Goal: Task Accomplishment & Management: Manage account settings

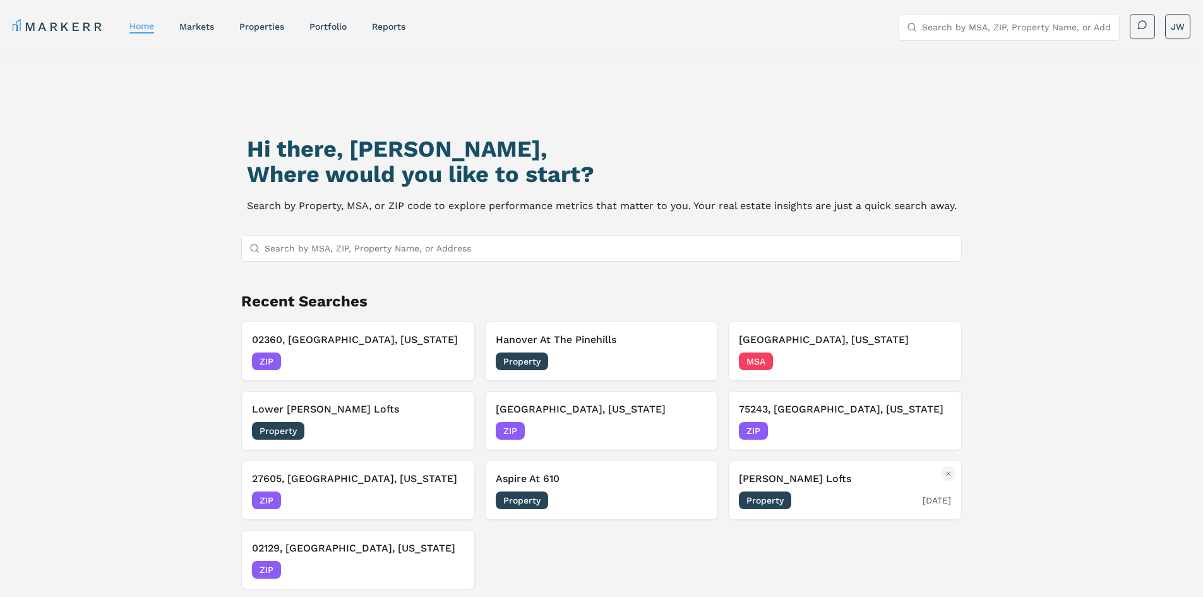
click at [790, 484] on h3 "[PERSON_NAME] Lofts" at bounding box center [845, 478] width 212 height 15
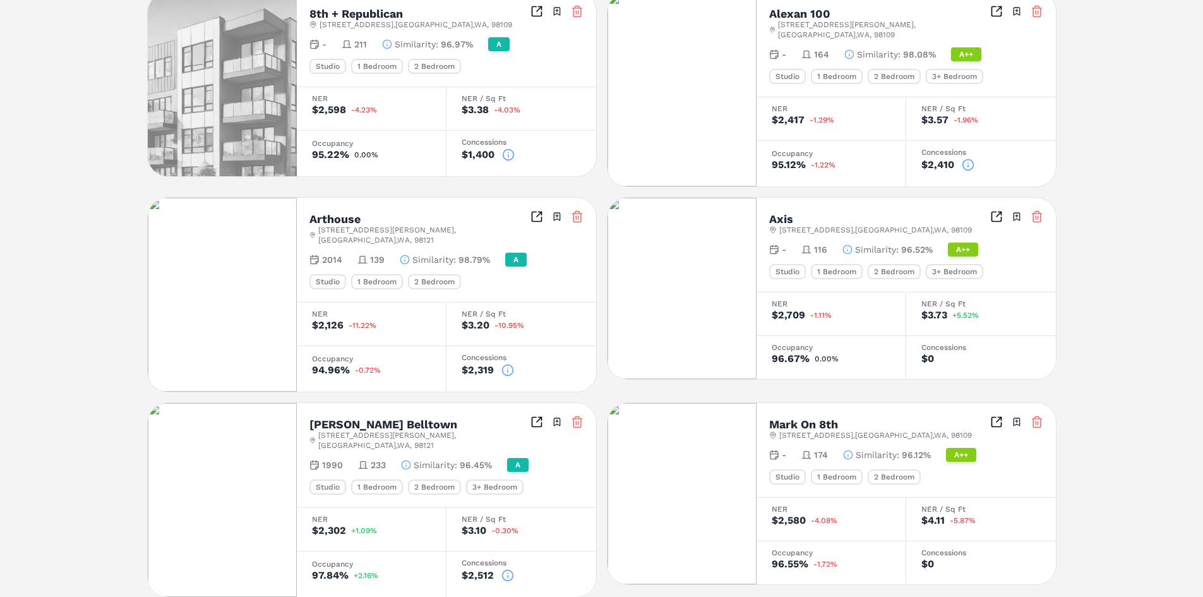
scroll to position [63, 0]
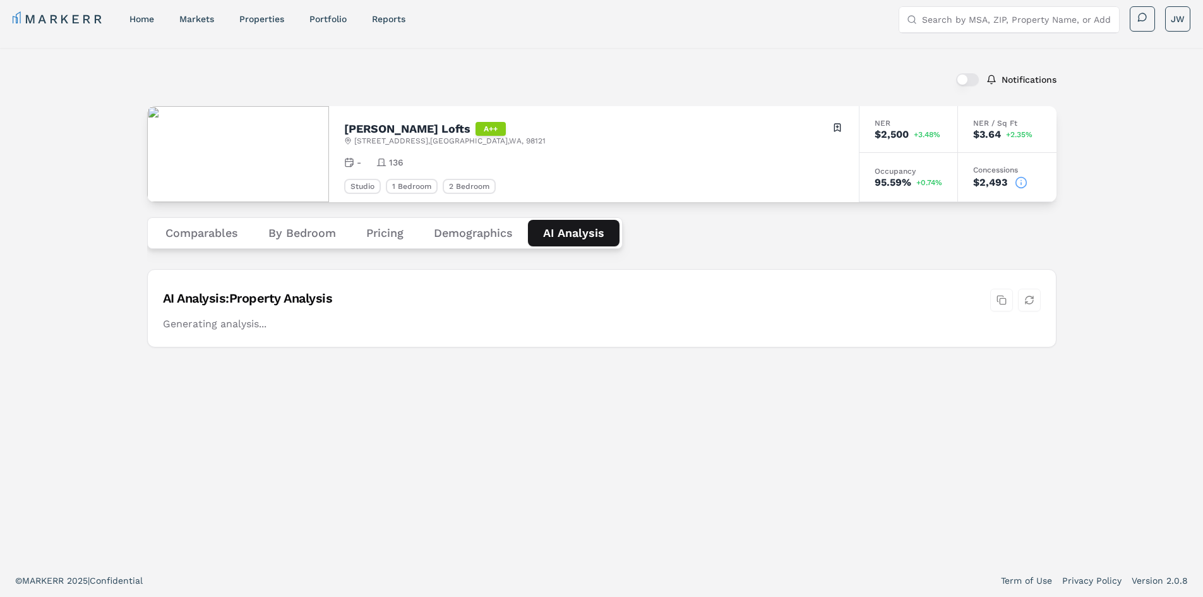
click at [562, 177] on div "Notifications [PERSON_NAME] Lofts A++ [STREET_ADDRESS] Toggle portfolio menu - …" at bounding box center [601, 305] width 909 height 485
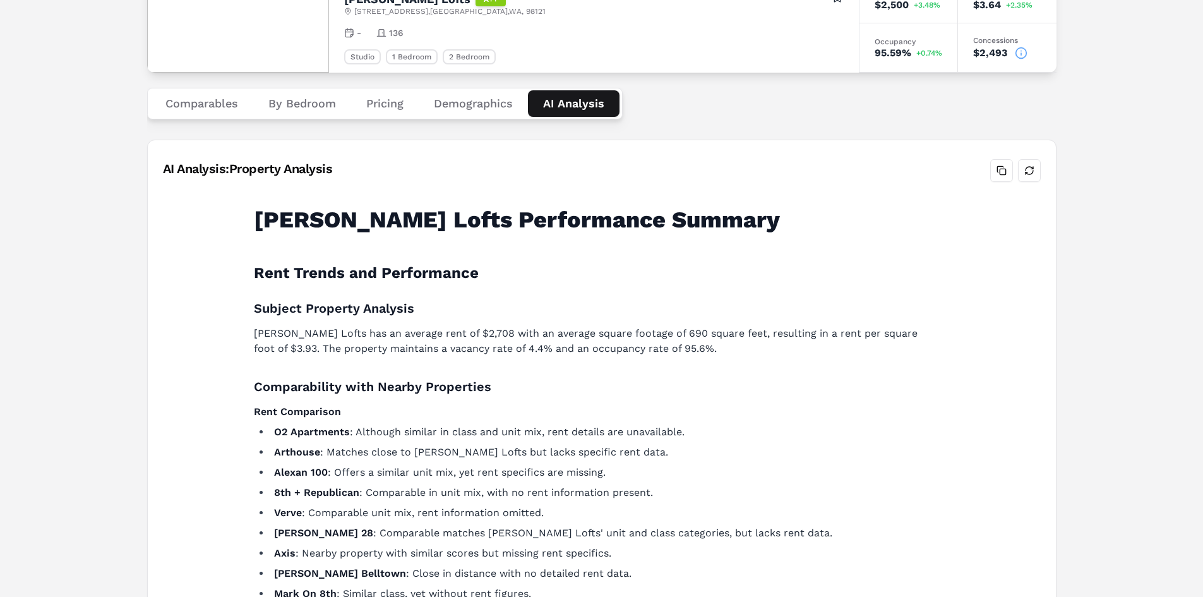
scroll to position [0, 0]
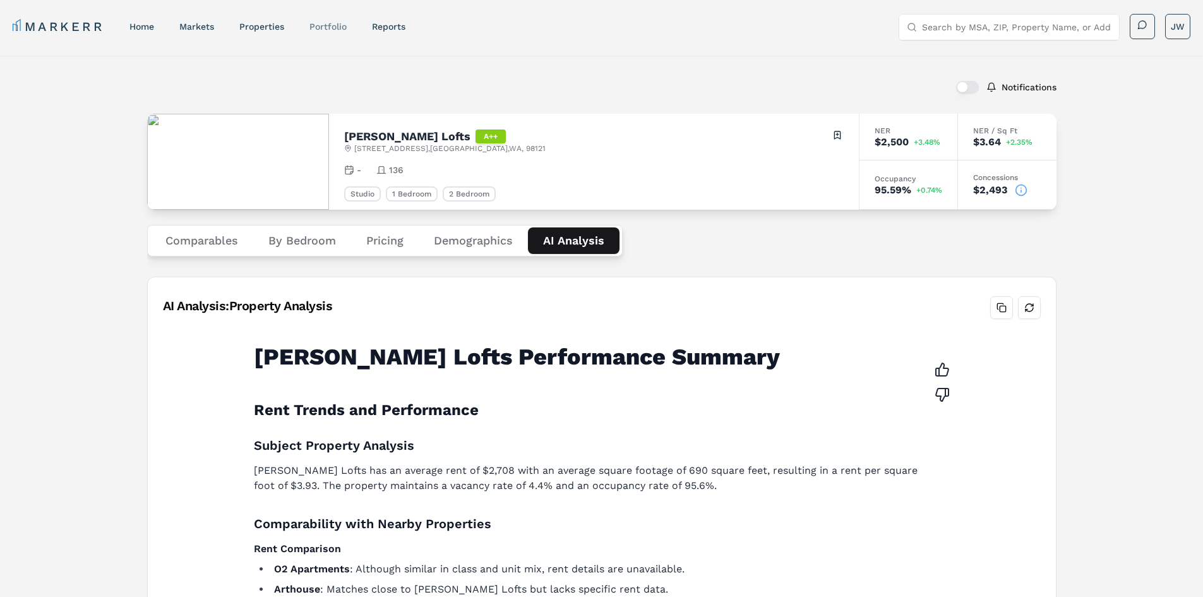
click at [318, 23] on link "Portfolio" at bounding box center [327, 26] width 37 height 10
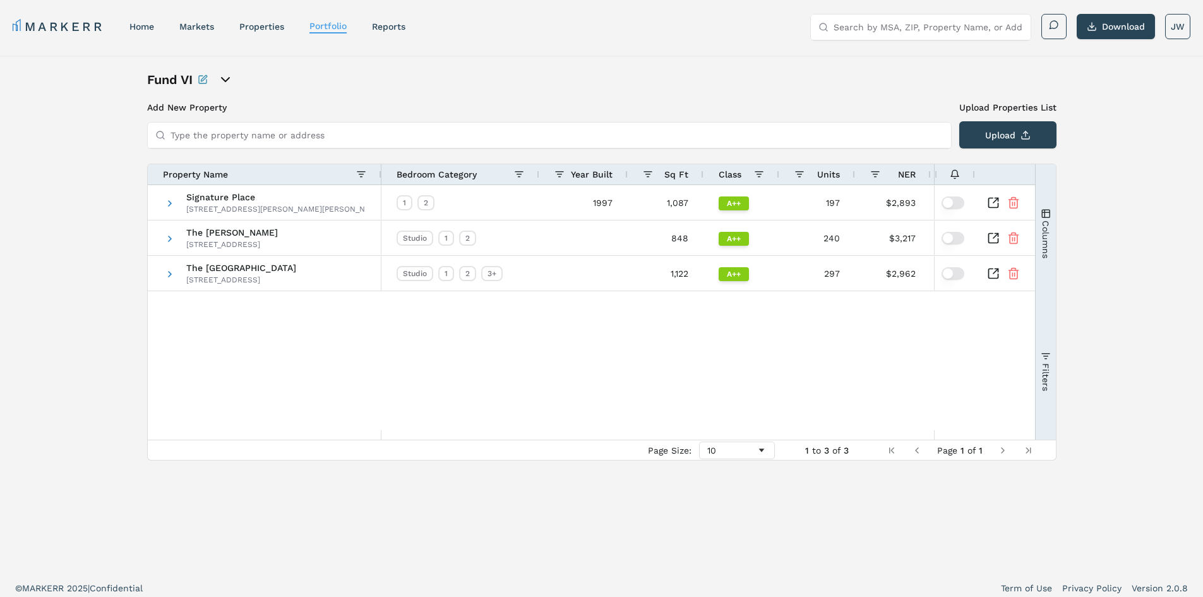
click at [232, 79] on icon "open portfolio options" at bounding box center [225, 79] width 15 height 15
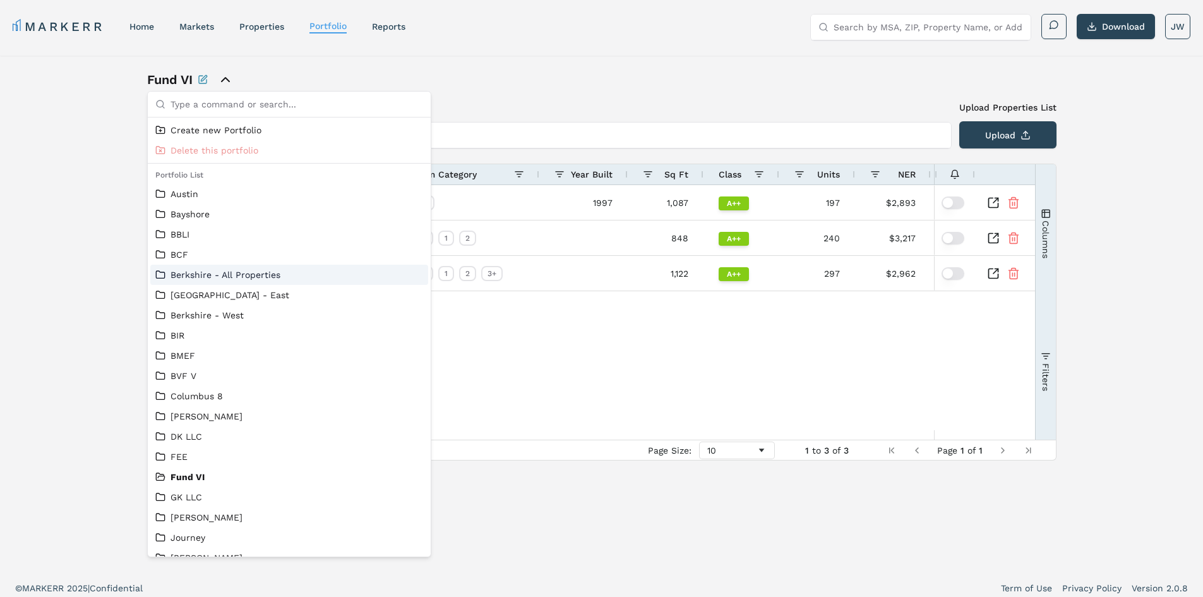
click at [217, 280] on link "Berkshire - All Properties" at bounding box center [289, 274] width 268 height 13
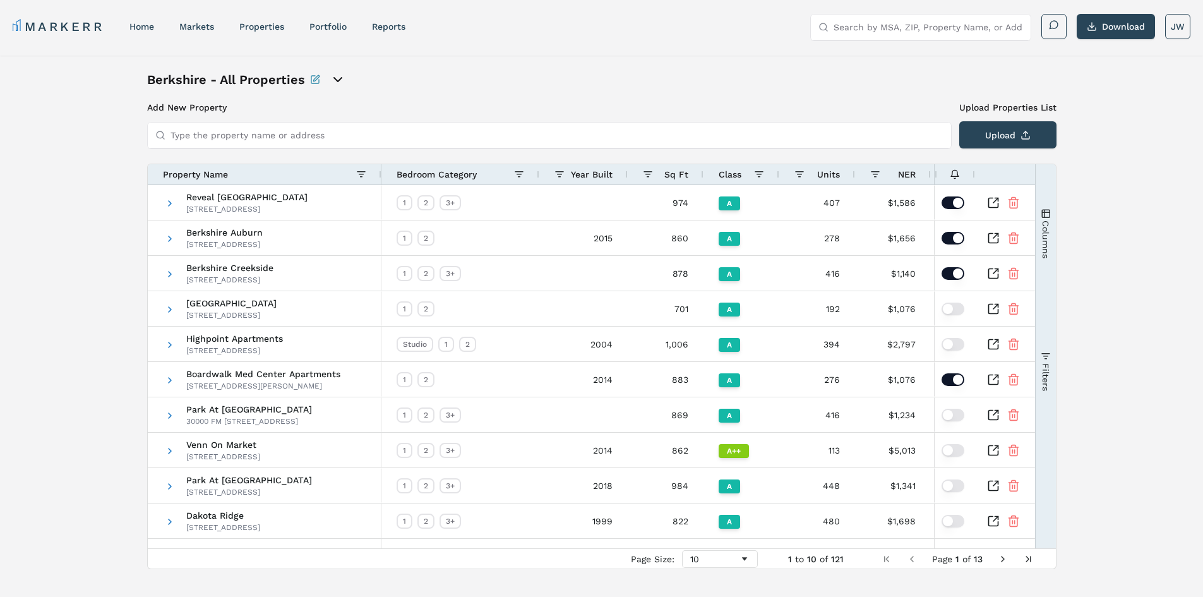
click at [312, 139] on input "Type the property name or address" at bounding box center [556, 134] width 773 height 25
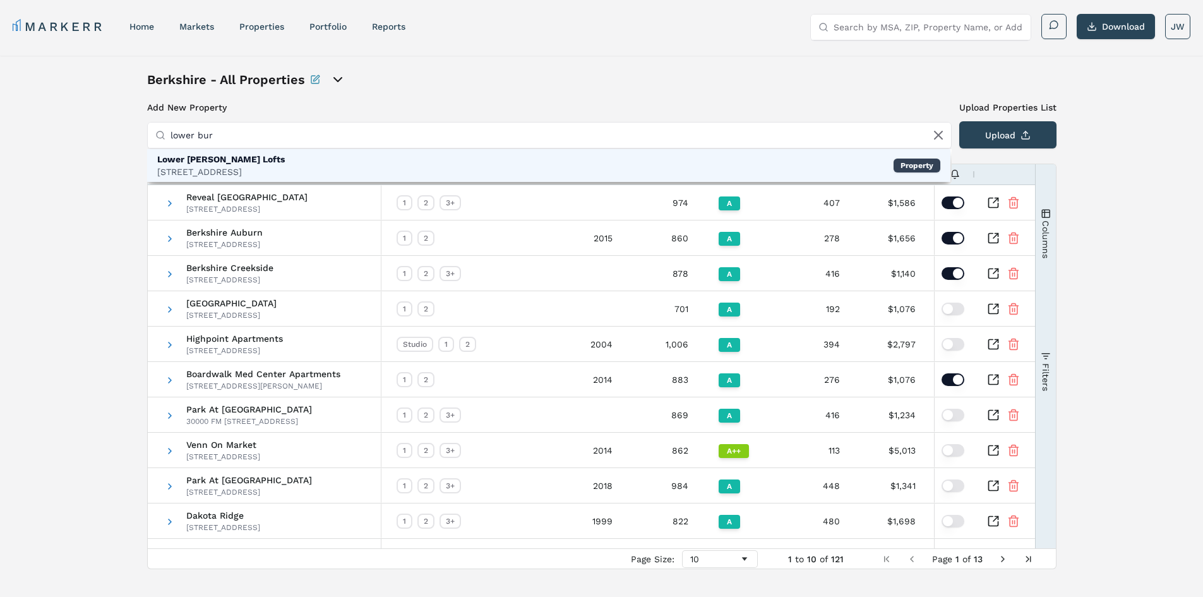
type input "lower bur"
click at [288, 172] on div "Lower [PERSON_NAME] Lofts [STREET_ADDRESS] Property" at bounding box center [548, 165] width 803 height 33
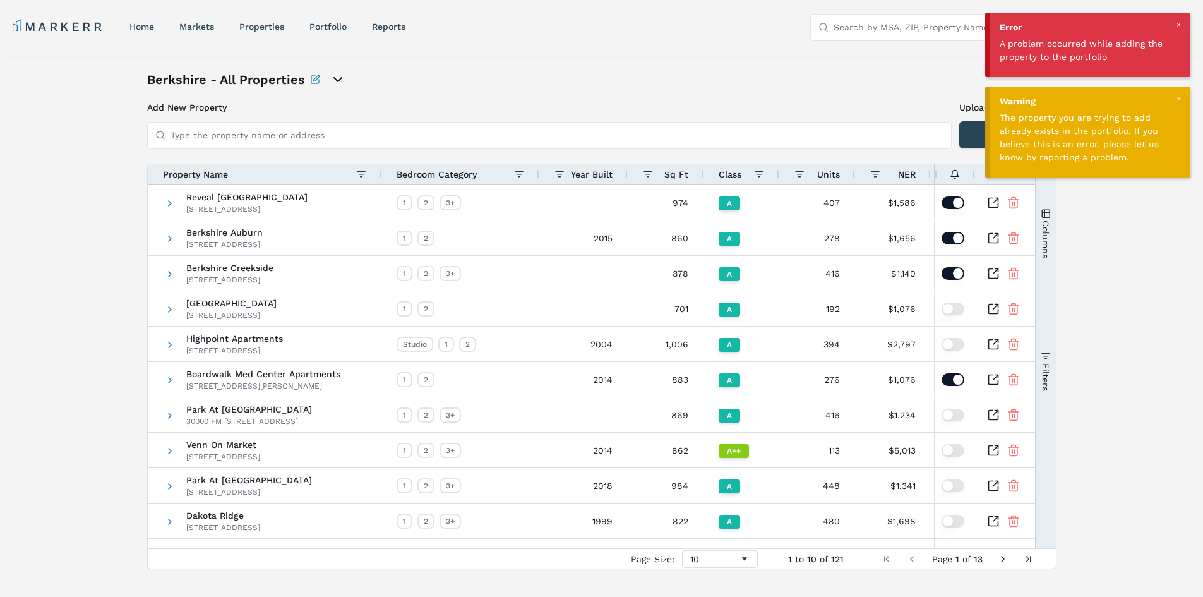
click at [62, 297] on div "Berkshire - All Properties Add New Property Upload Properties List Type the pro…" at bounding box center [601, 320] width 1203 height 528
click at [295, 144] on input "Type the property name or address" at bounding box center [556, 134] width 773 height 25
click at [745, 563] on span "Page Size" at bounding box center [744, 559] width 10 height 10
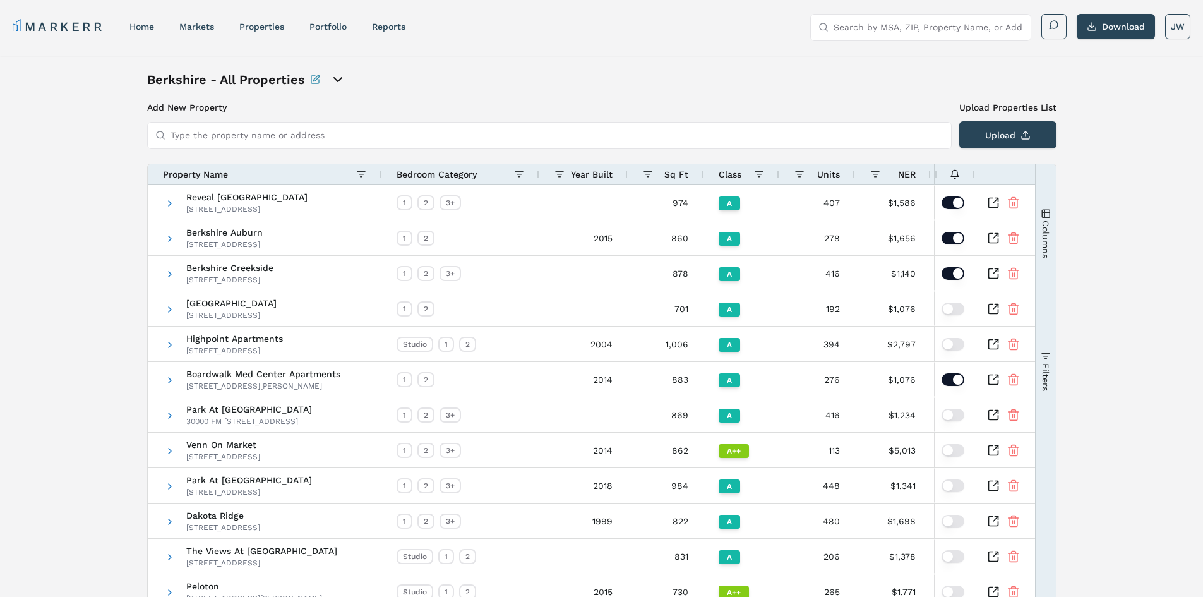
scroll to position [3202, 0]
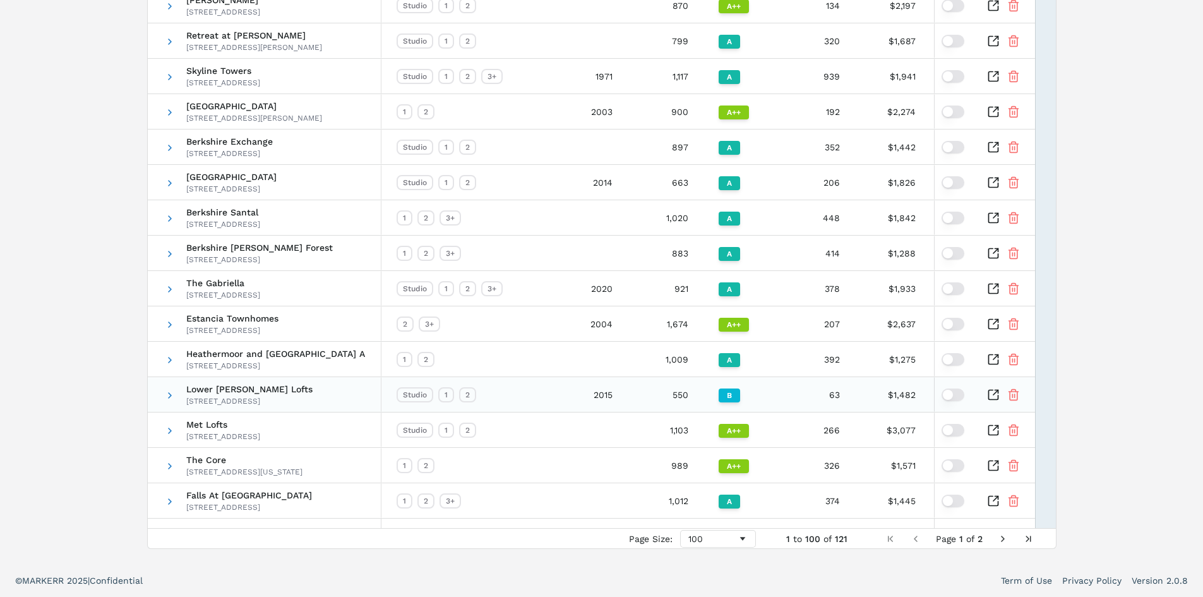
click at [992, 393] on icon "Inspect Comparable" at bounding box center [993, 394] width 13 height 13
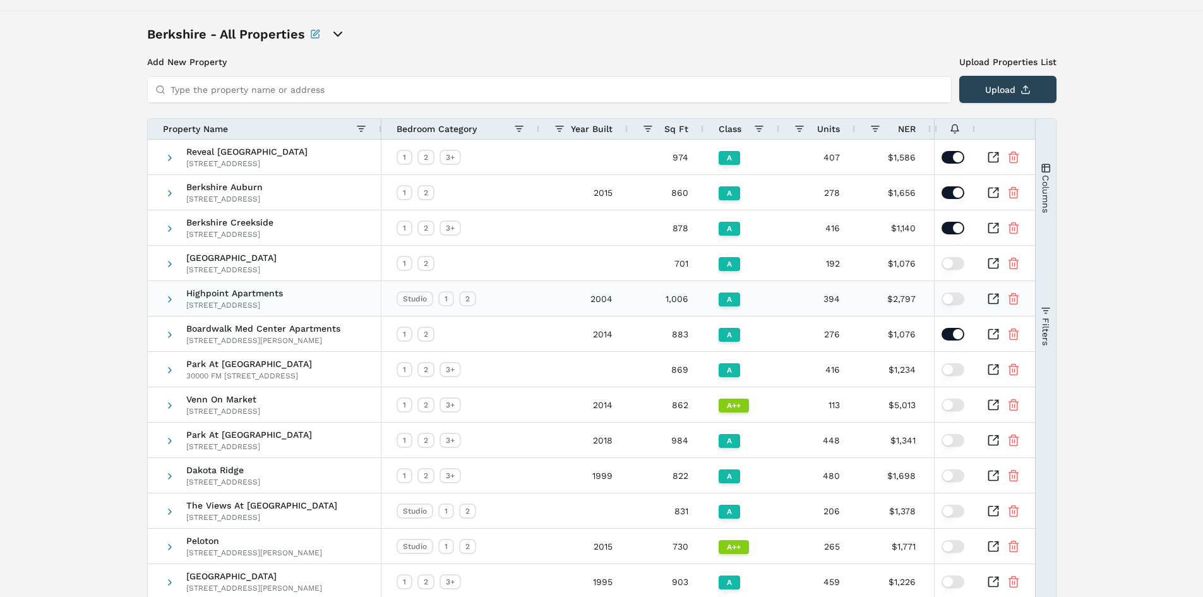
scroll to position [0, 0]
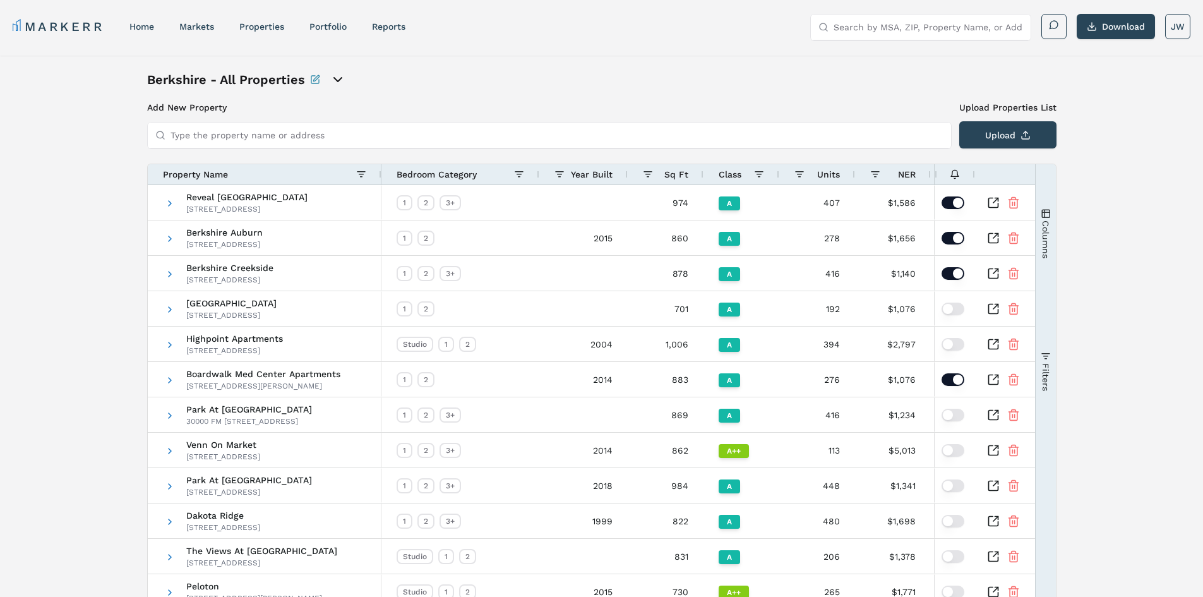
click at [1050, 255] on button "Columns" at bounding box center [1045, 233] width 20 height 136
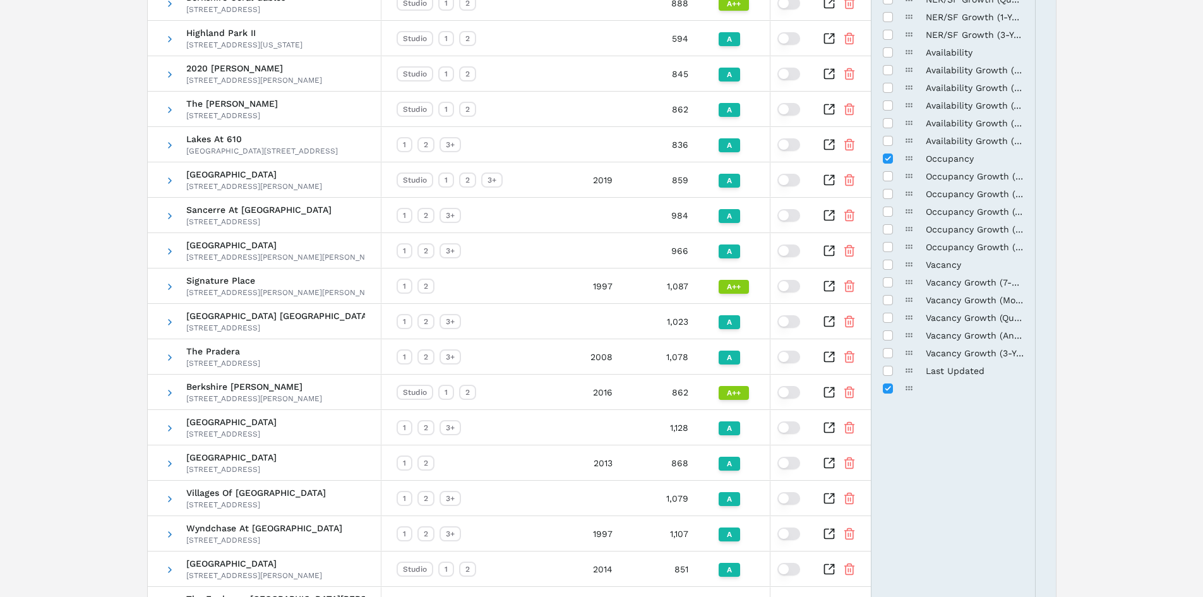
scroll to position [316, 0]
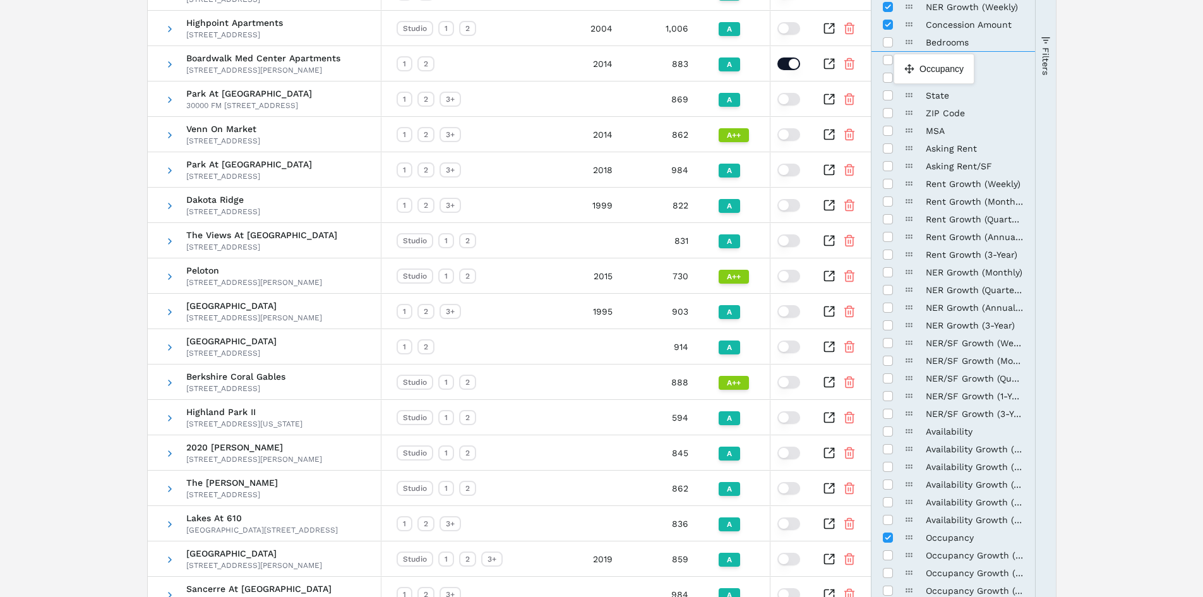
drag, startPoint x: 908, startPoint y: 540, endPoint x: 900, endPoint y: 59, distance: 481.1
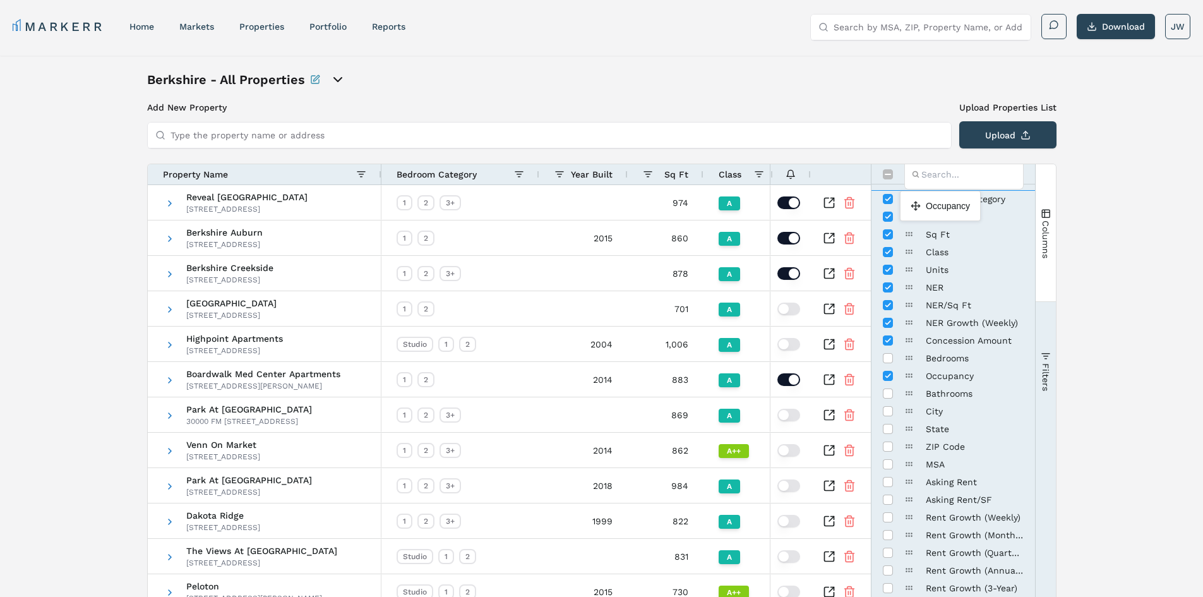
drag, startPoint x: 908, startPoint y: 377, endPoint x: 906, endPoint y: 196, distance: 181.8
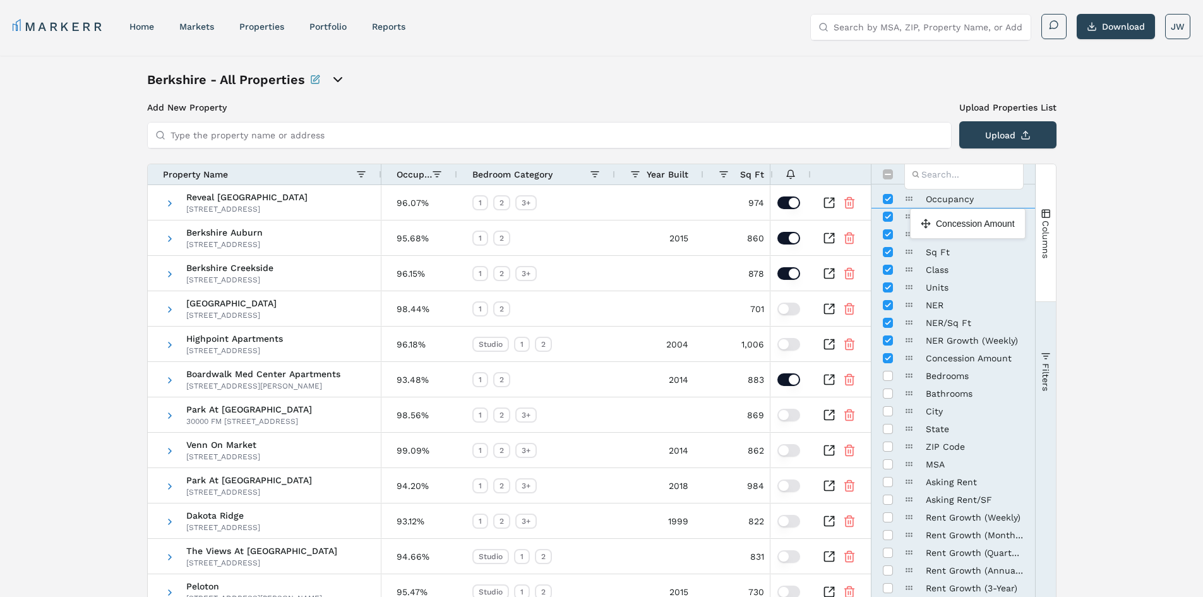
drag, startPoint x: 909, startPoint y: 361, endPoint x: 916, endPoint y: 213, distance: 147.9
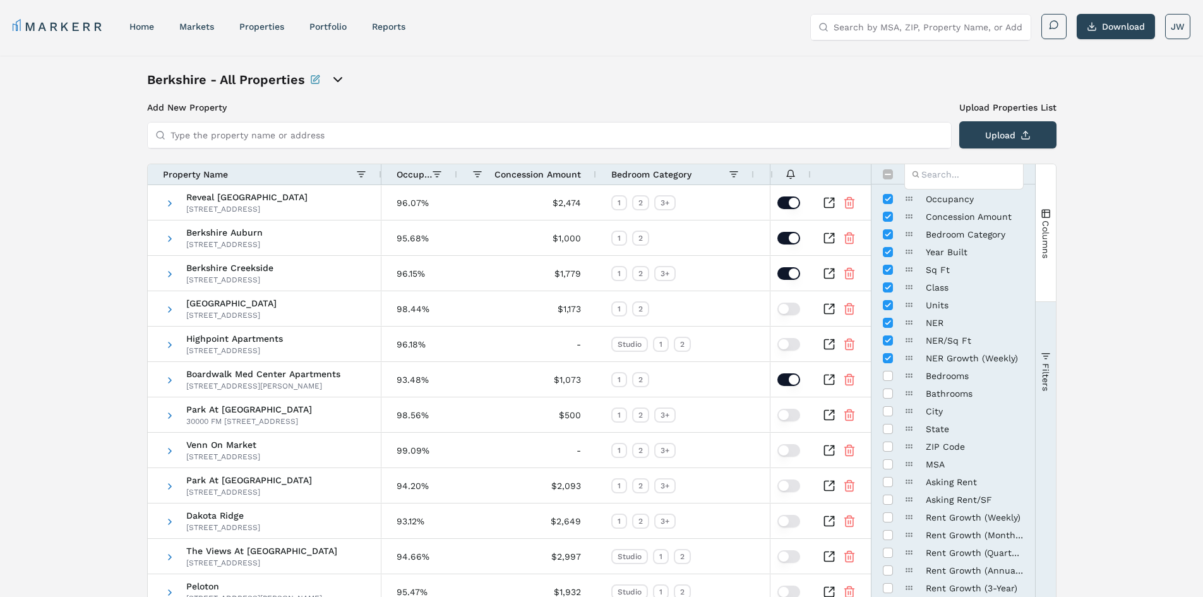
click at [408, 177] on span "Occupancy" at bounding box center [413, 174] width 35 height 10
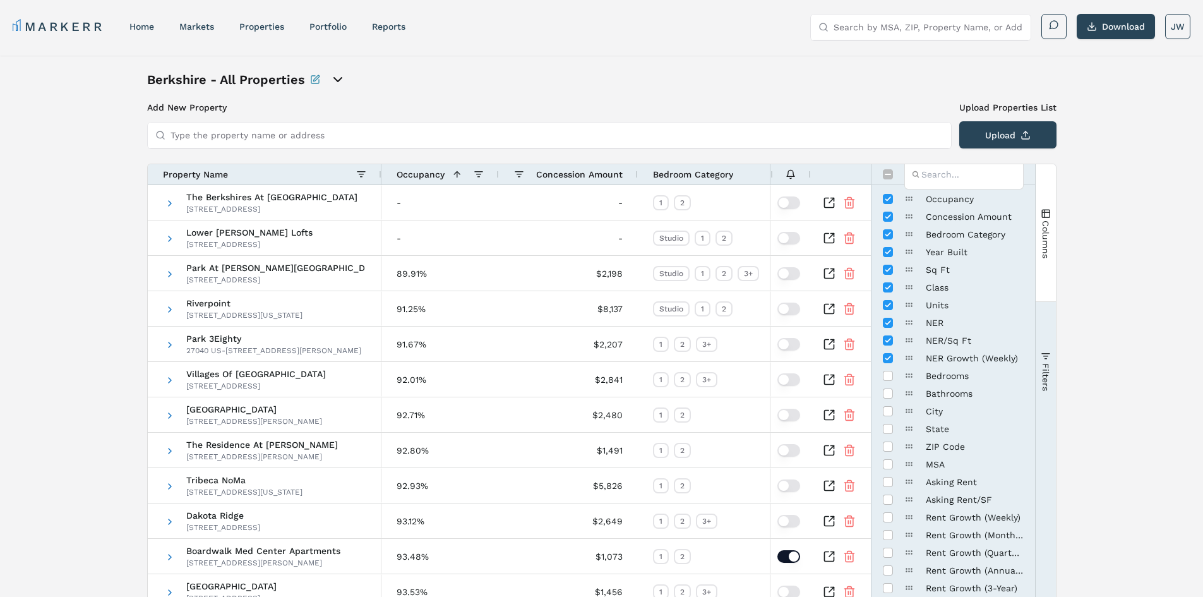
drag, startPoint x: 456, startPoint y: 174, endPoint x: 498, endPoint y: 172, distance: 41.7
click at [498, 172] on div at bounding box center [498, 174] width 5 height 20
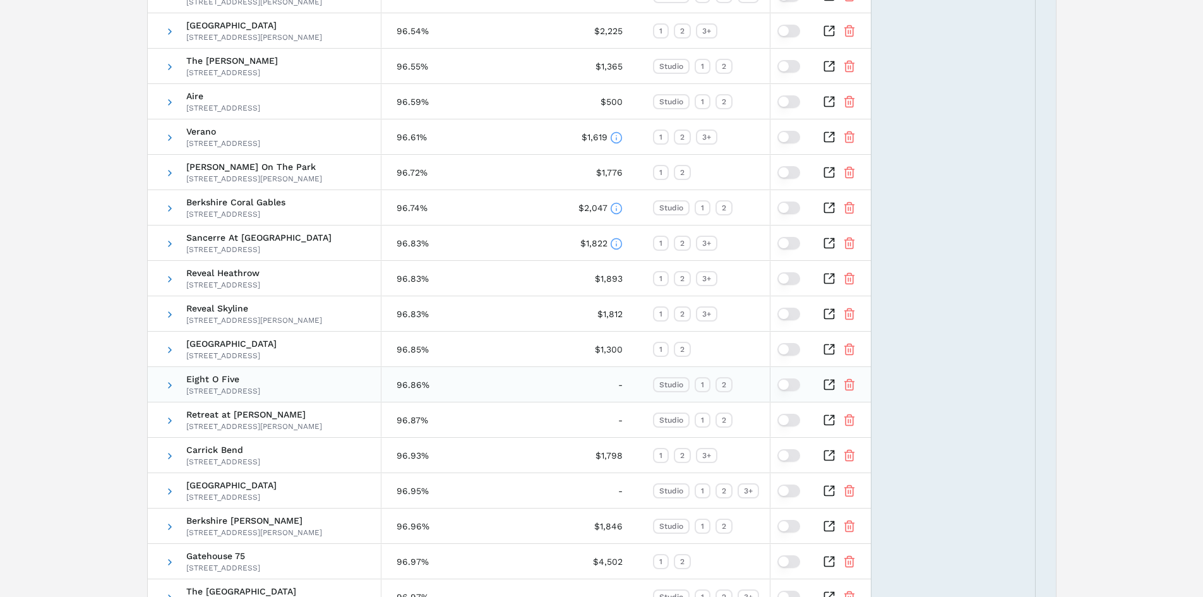
scroll to position [2697, 0]
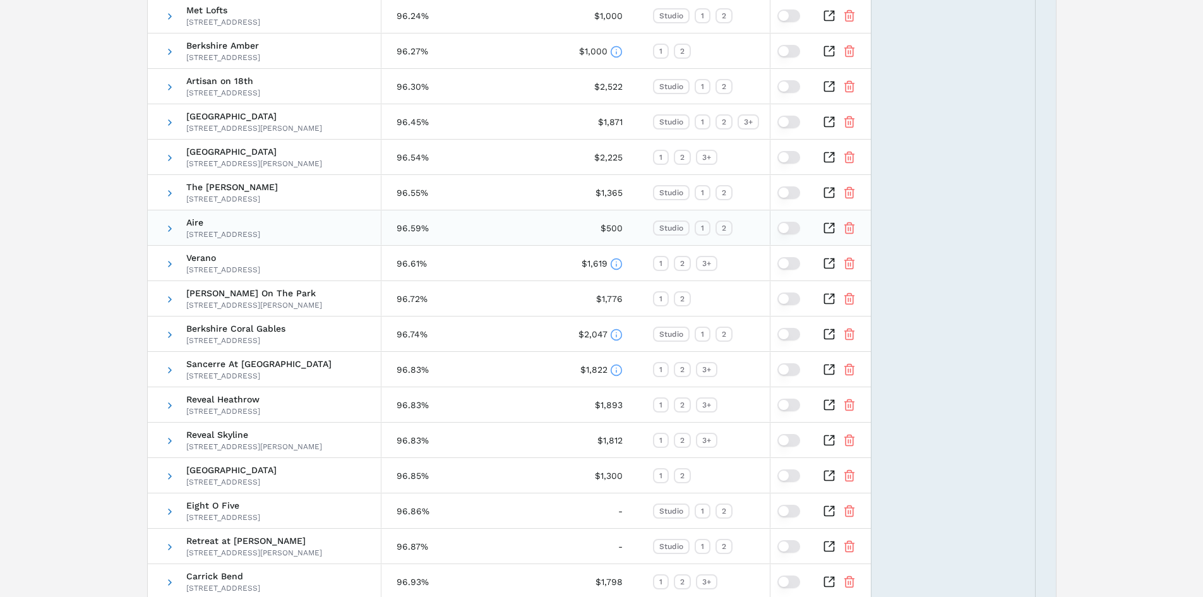
click at [170, 221] on span at bounding box center [170, 228] width 10 height 35
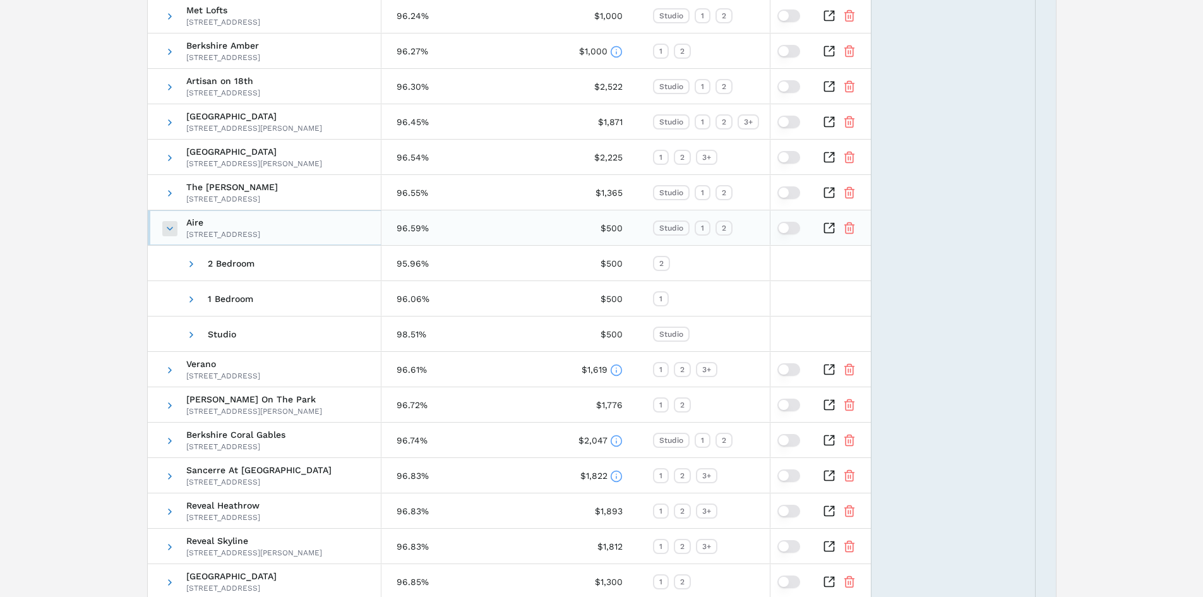
click at [169, 225] on span at bounding box center [170, 228] width 10 height 10
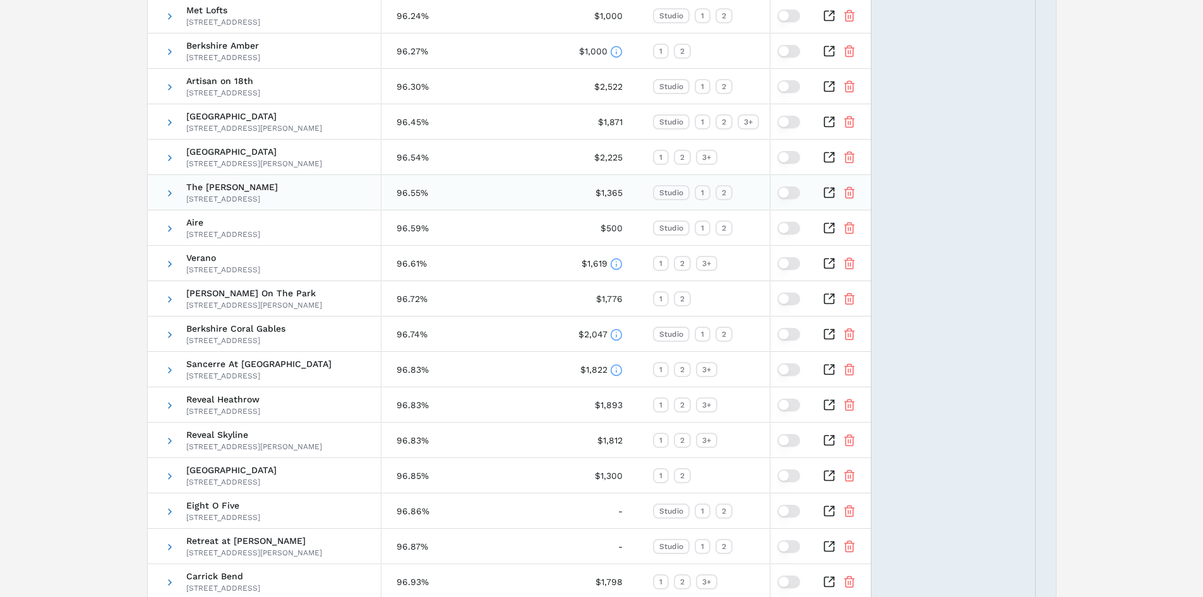
click at [165, 199] on span at bounding box center [170, 192] width 10 height 35
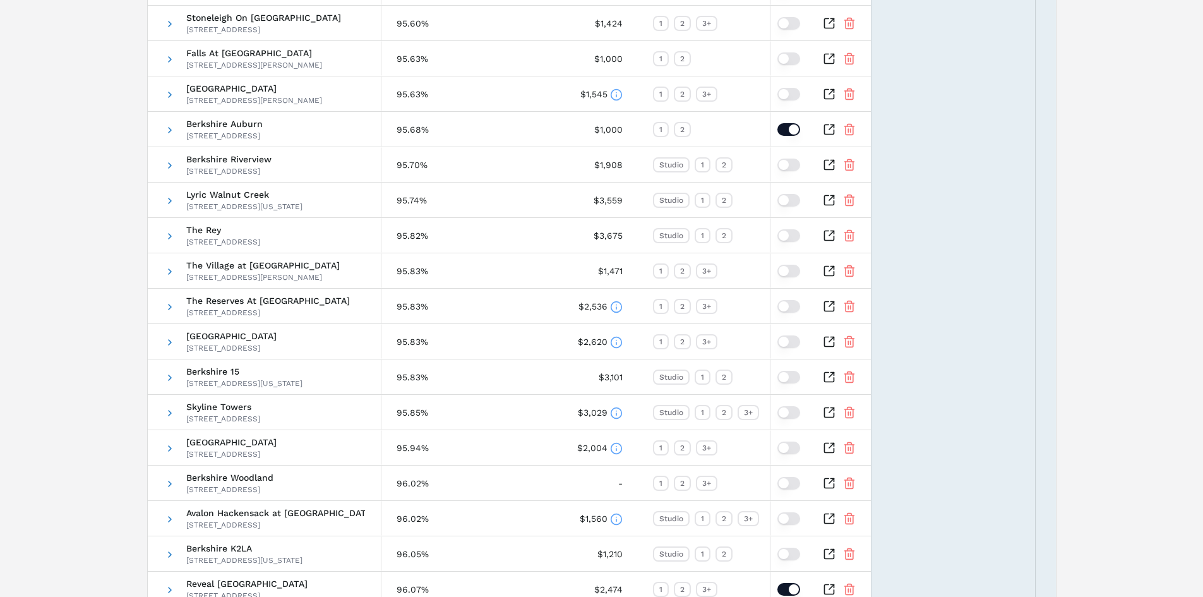
scroll to position [1560, 0]
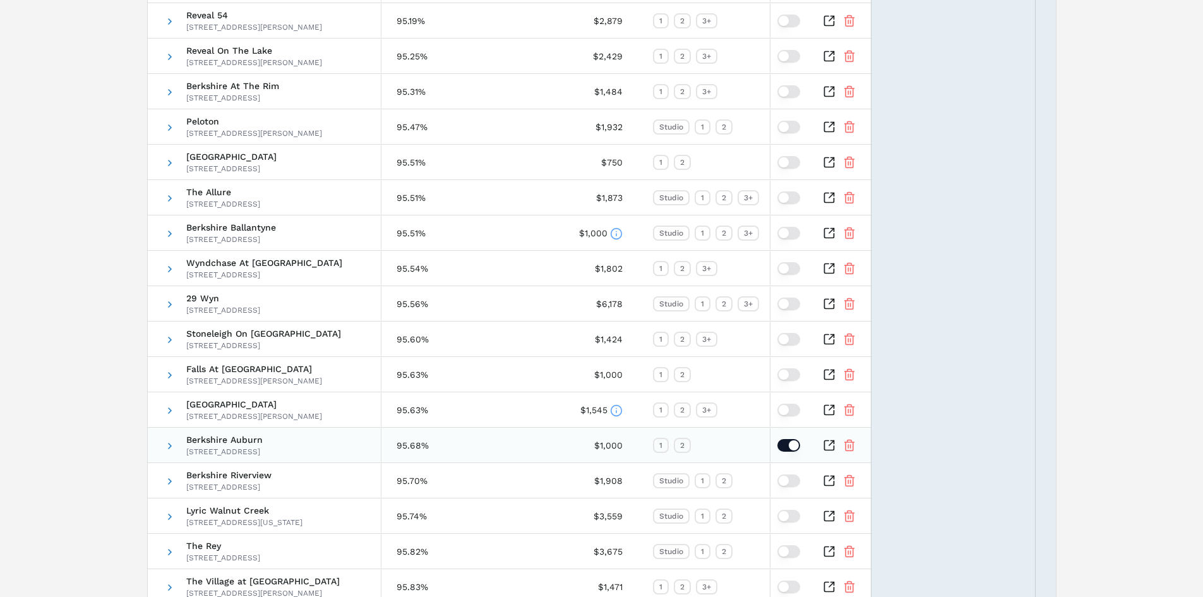
click at [781, 442] on button "button" at bounding box center [788, 445] width 23 height 13
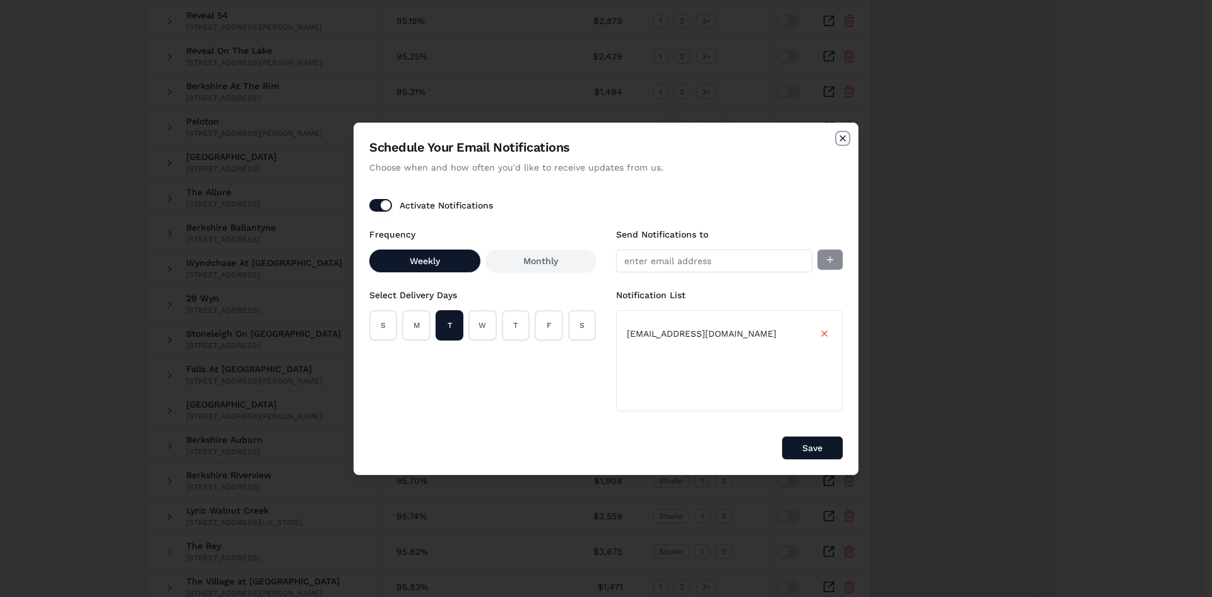
click at [842, 134] on icon "button" at bounding box center [843, 138] width 10 height 10
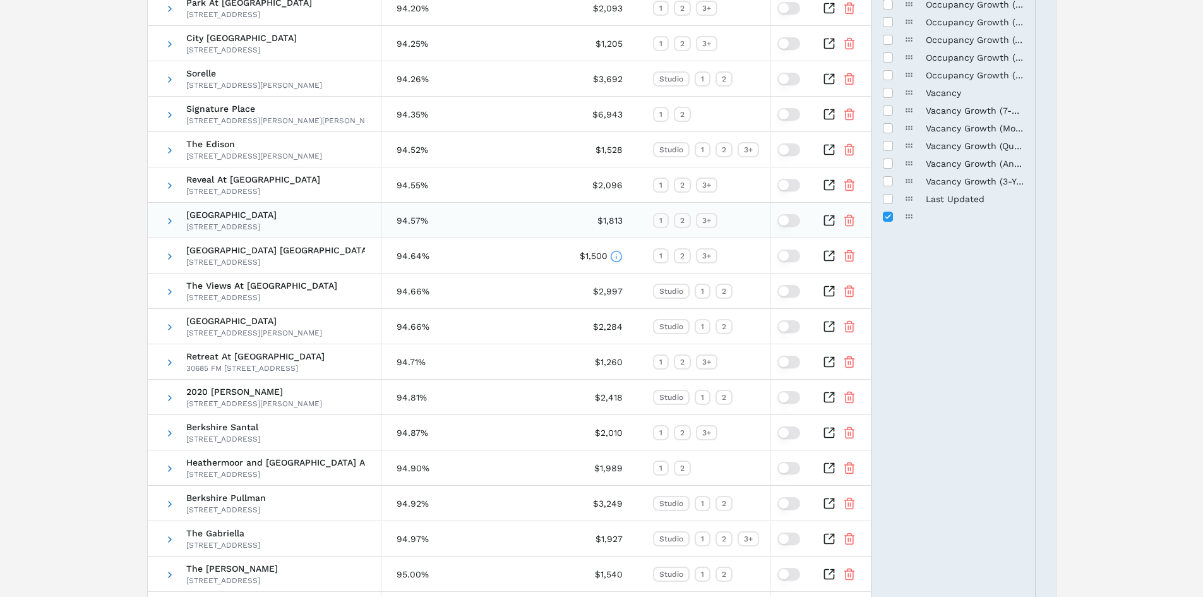
scroll to position [487, 0]
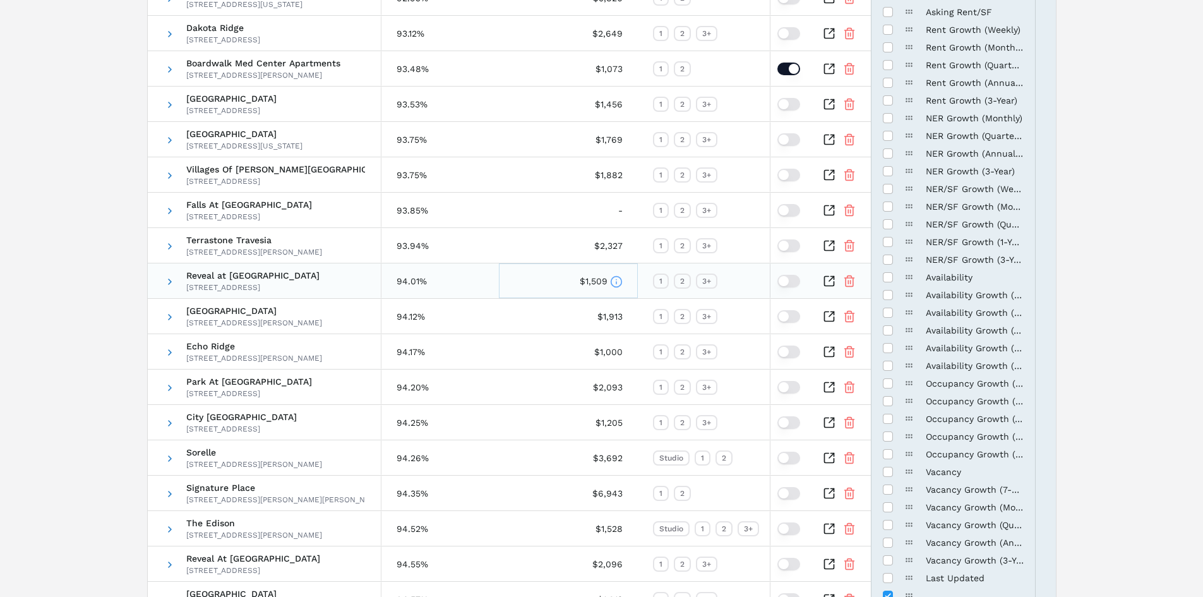
click at [614, 282] on icon at bounding box center [616, 281] width 13 height 13
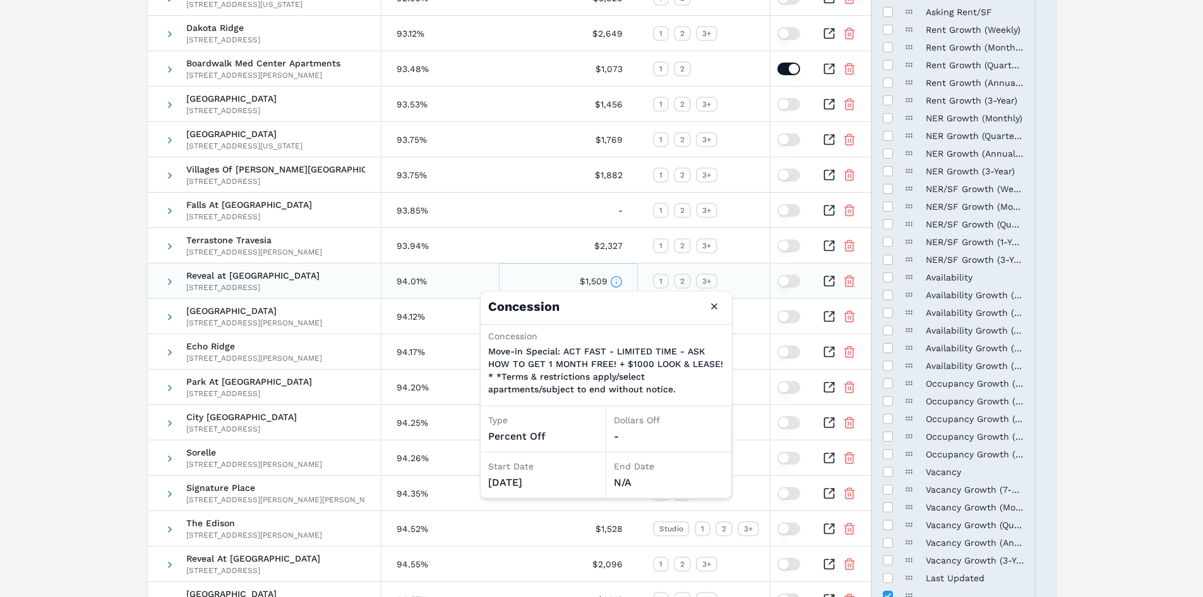
click at [614, 282] on icon at bounding box center [616, 281] width 13 height 13
